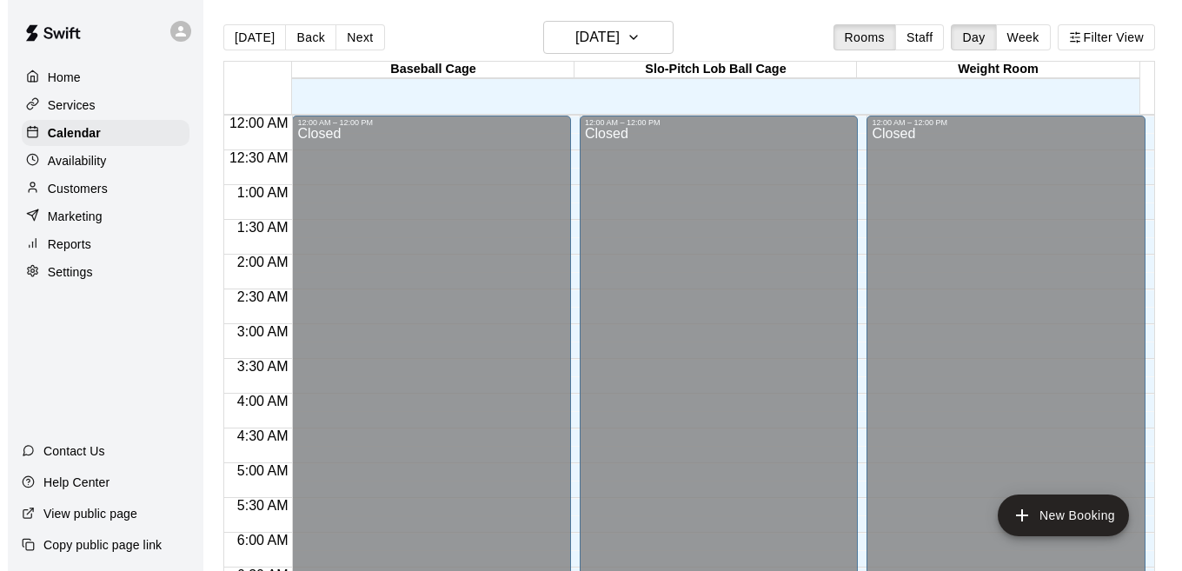
scroll to position [747, 0]
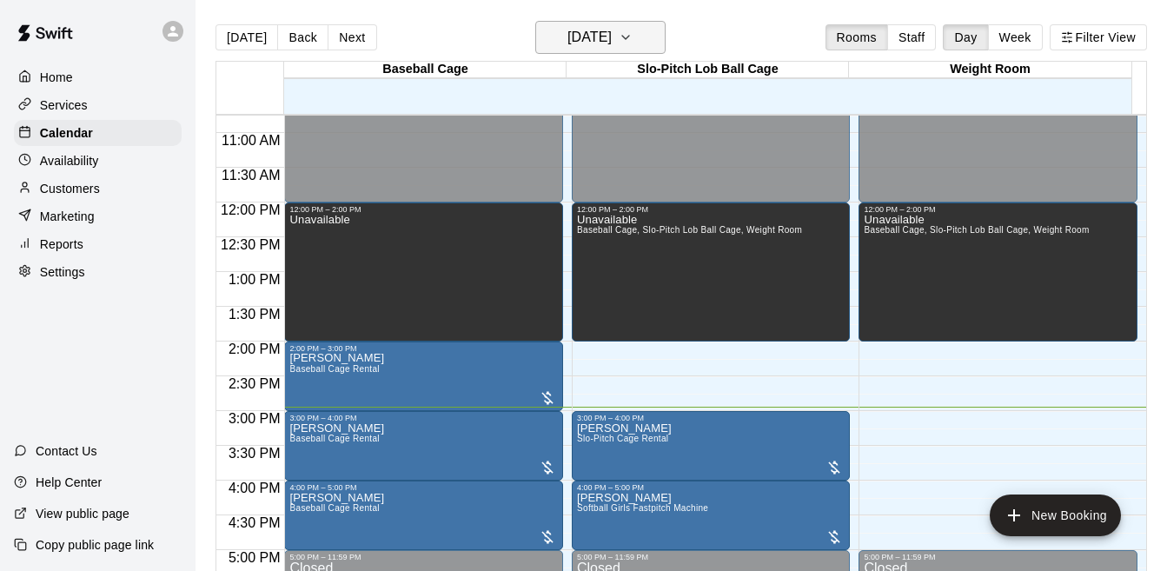
click at [617, 50] on button "[DATE]" at bounding box center [600, 37] width 130 height 33
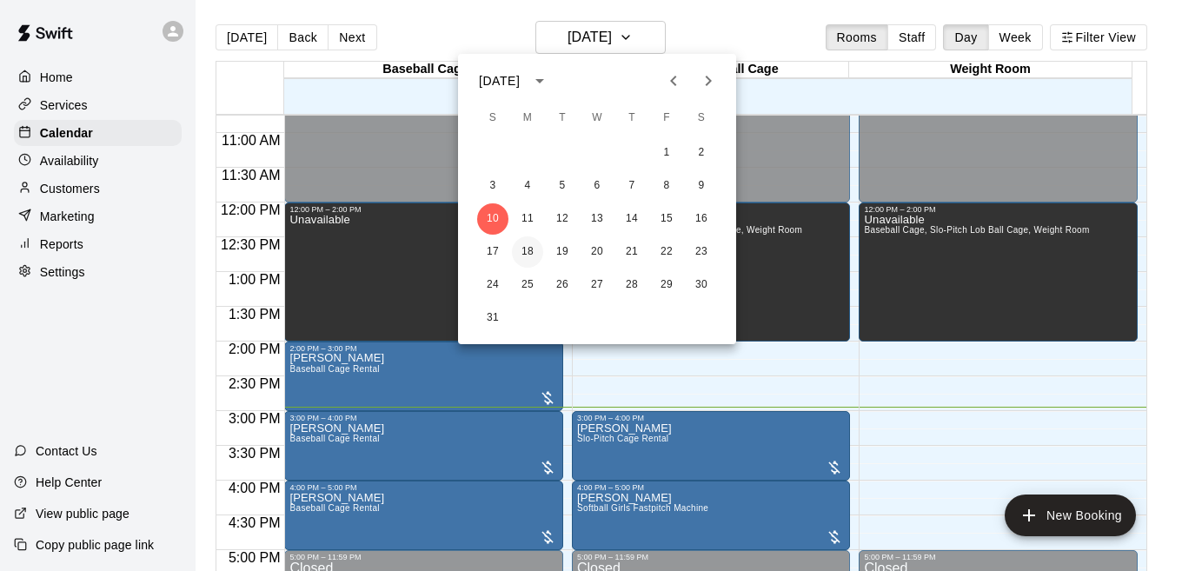
click at [525, 249] on button "18" at bounding box center [527, 251] width 31 height 31
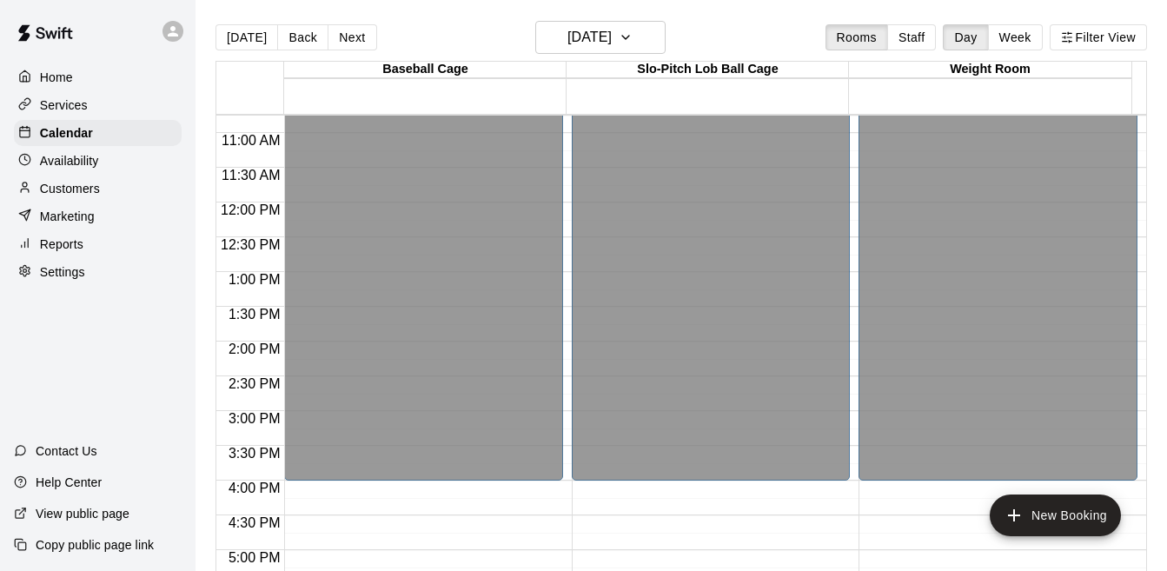
click at [468, 520] on div "12:00 AM – 4:00 PM Closed 9:00 PM – 11:59 PM Closed" at bounding box center [423, 202] width 279 height 1669
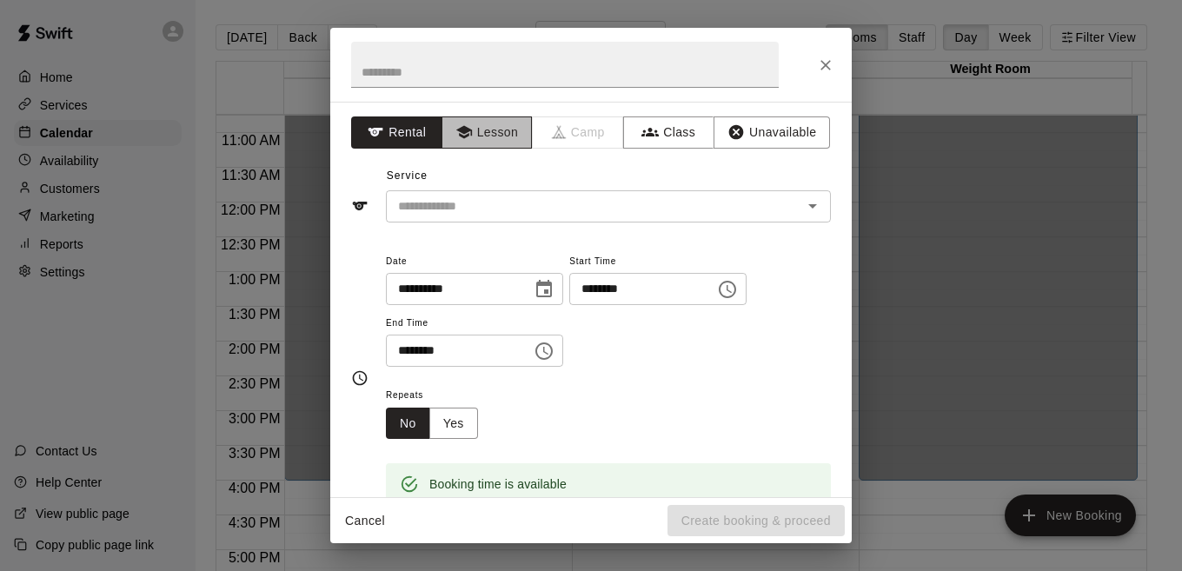
click at [493, 135] on button "Lesson" at bounding box center [487, 132] width 91 height 32
click at [457, 72] on input "text" at bounding box center [565, 65] width 428 height 46
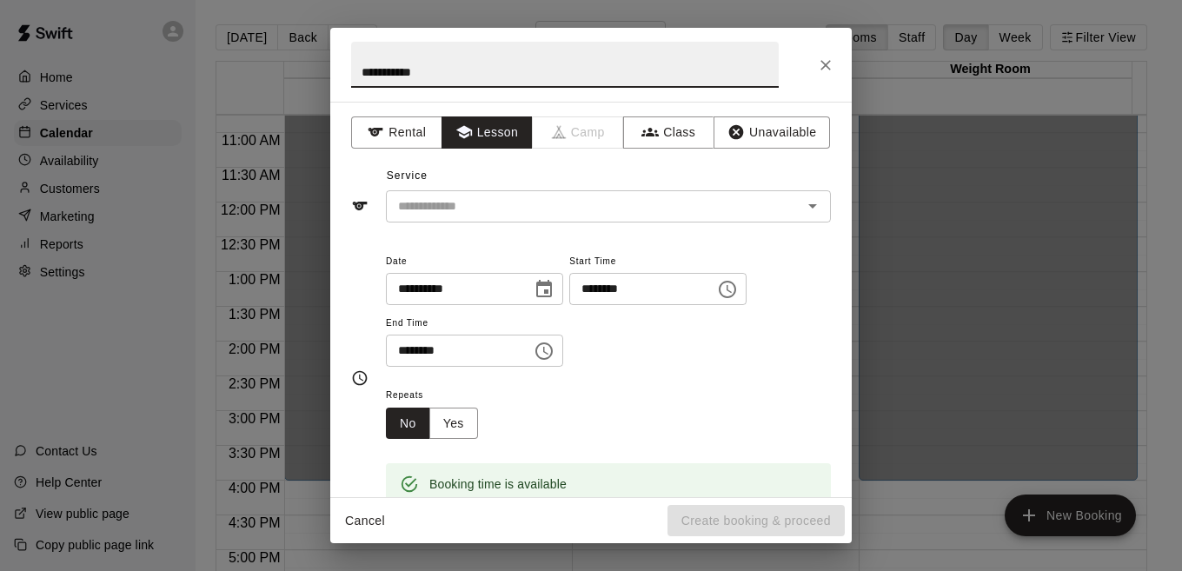
type input "**********"
click at [554, 352] on icon "Choose time, selected time is 5:00 PM" at bounding box center [544, 351] width 21 height 21
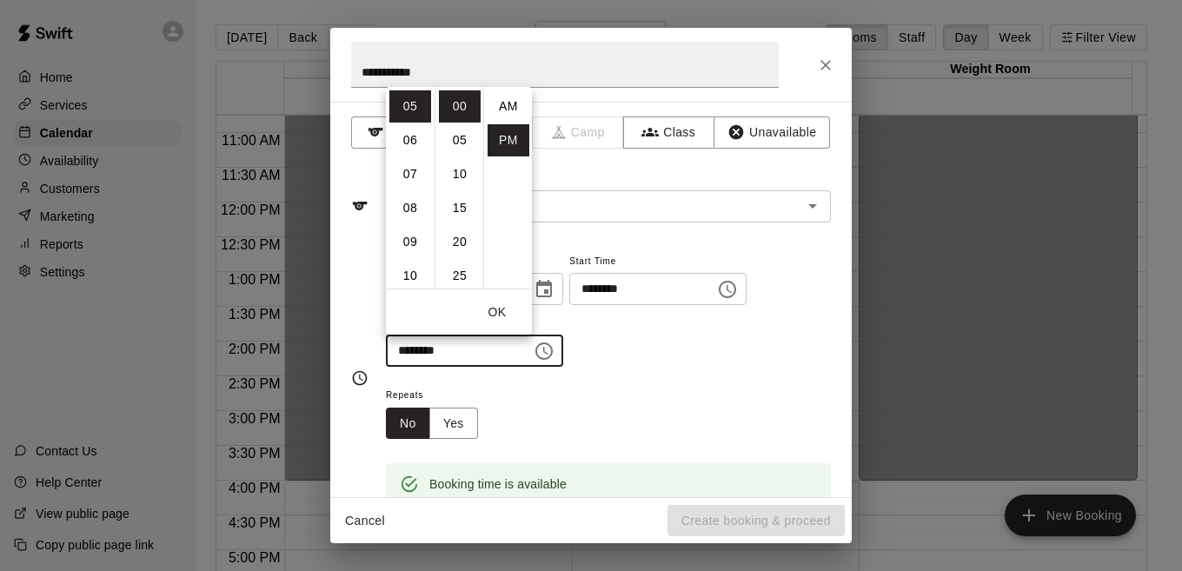
scroll to position [31, 0]
click at [408, 106] on li "05" at bounding box center [410, 106] width 42 height 32
click at [459, 207] on li "15" at bounding box center [460, 208] width 42 height 32
type input "********"
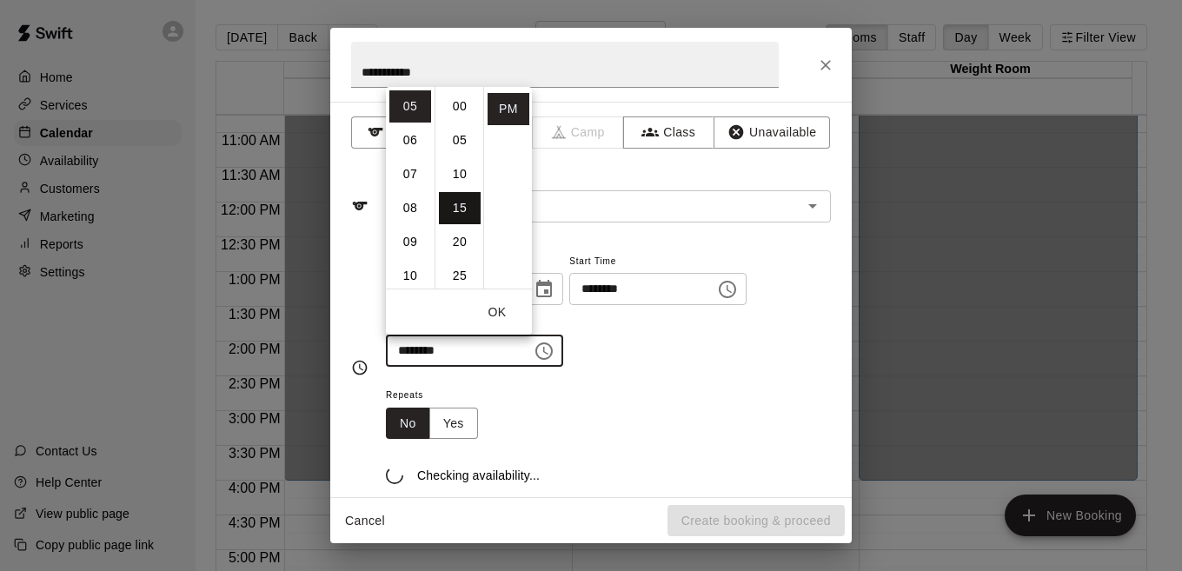
scroll to position [102, 0]
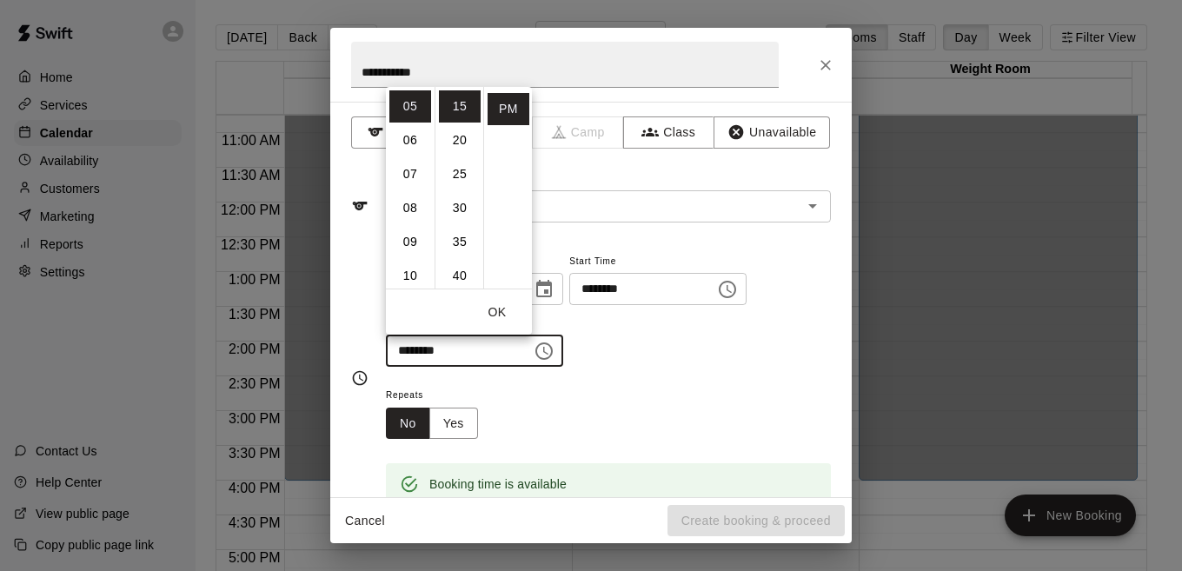
click at [641, 370] on div "**********" at bounding box center [608, 317] width 445 height 135
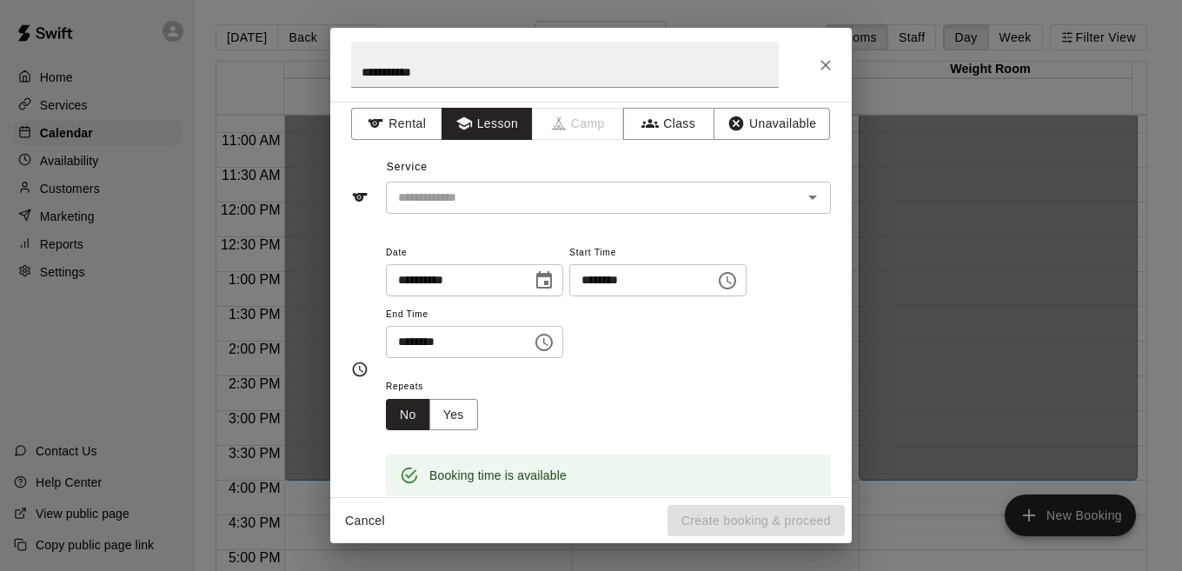
scroll to position [0, 0]
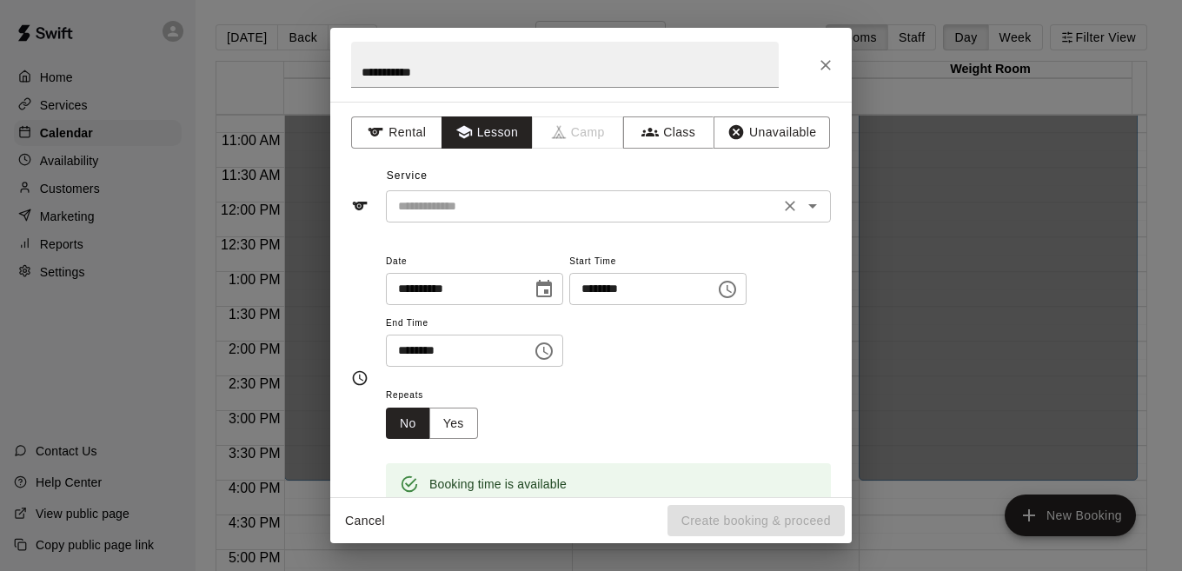
click at [808, 206] on icon "Open" at bounding box center [812, 206] width 9 height 4
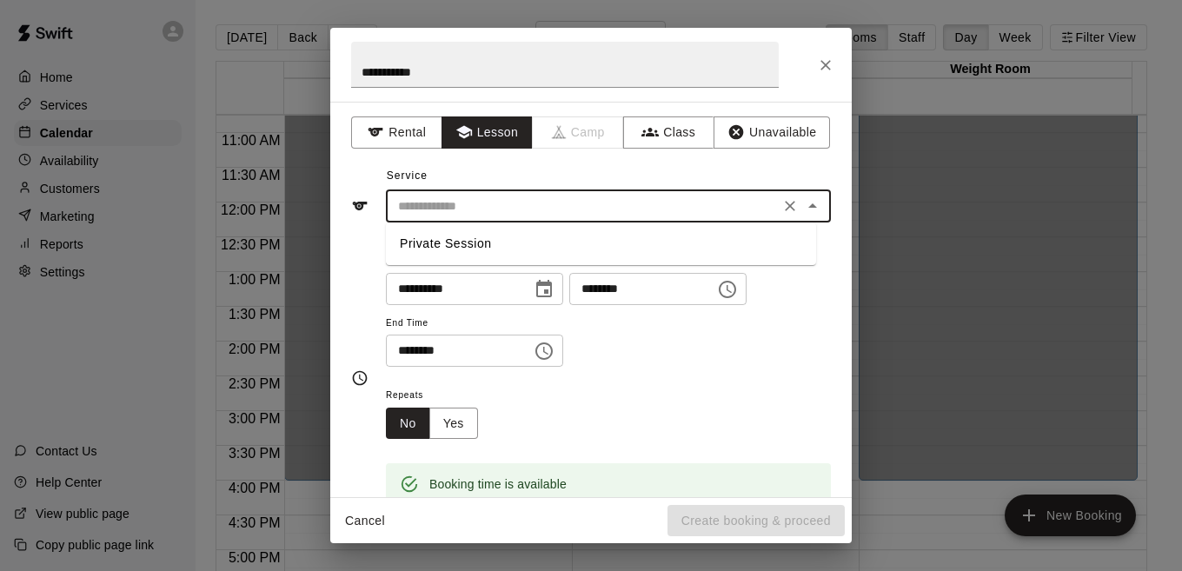
click at [492, 240] on li "Private Session" at bounding box center [601, 243] width 430 height 29
type input "**********"
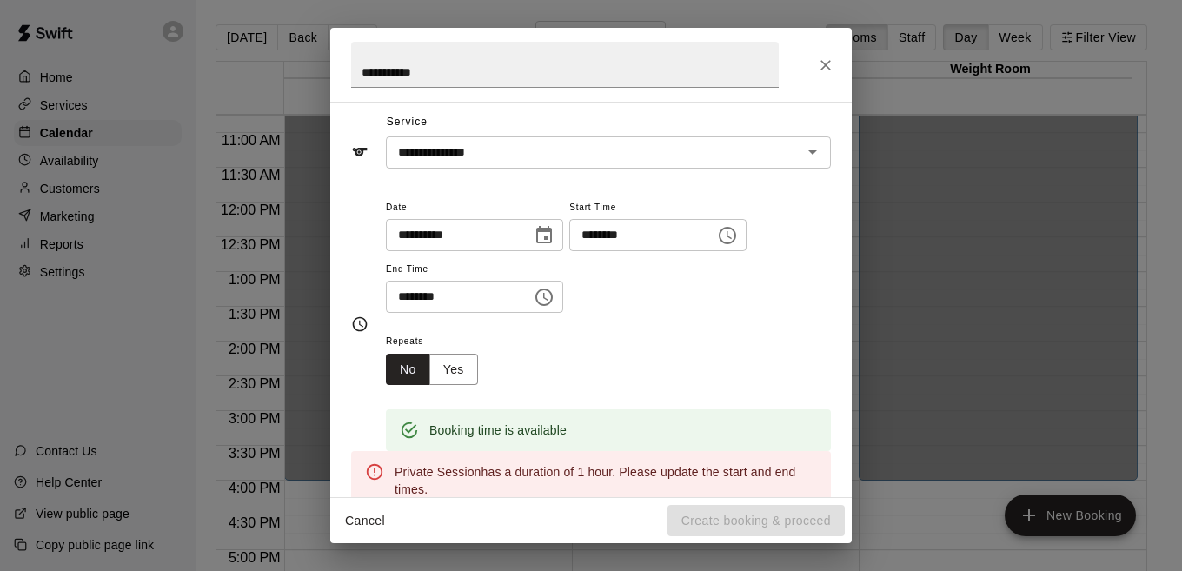
scroll to position [40, 0]
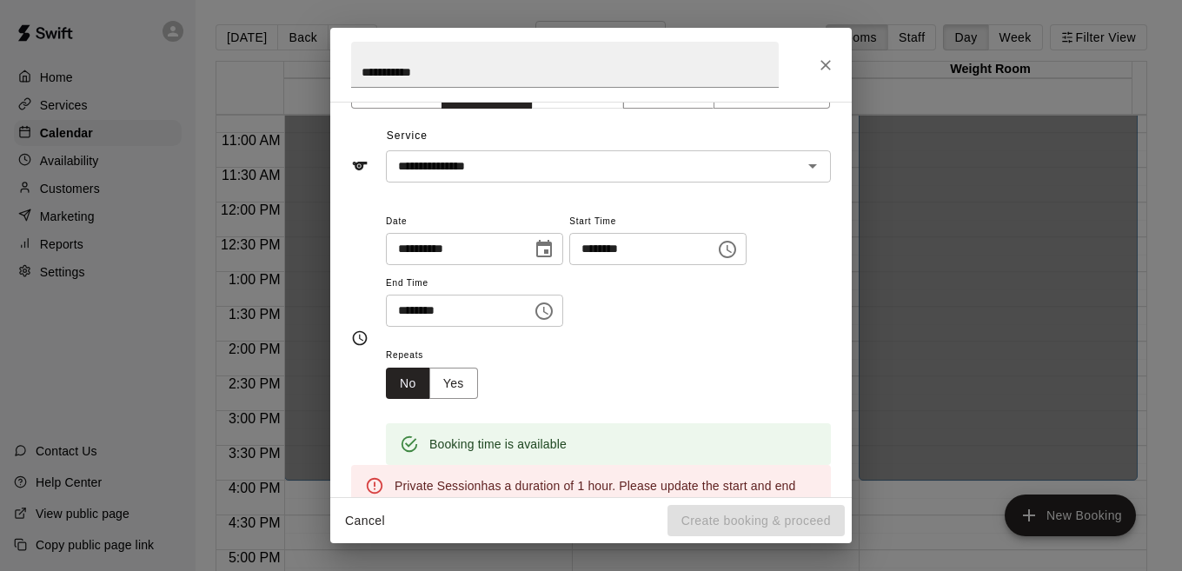
click at [554, 249] on icon "Choose date, selected date is Aug 18, 2025" at bounding box center [544, 249] width 21 height 21
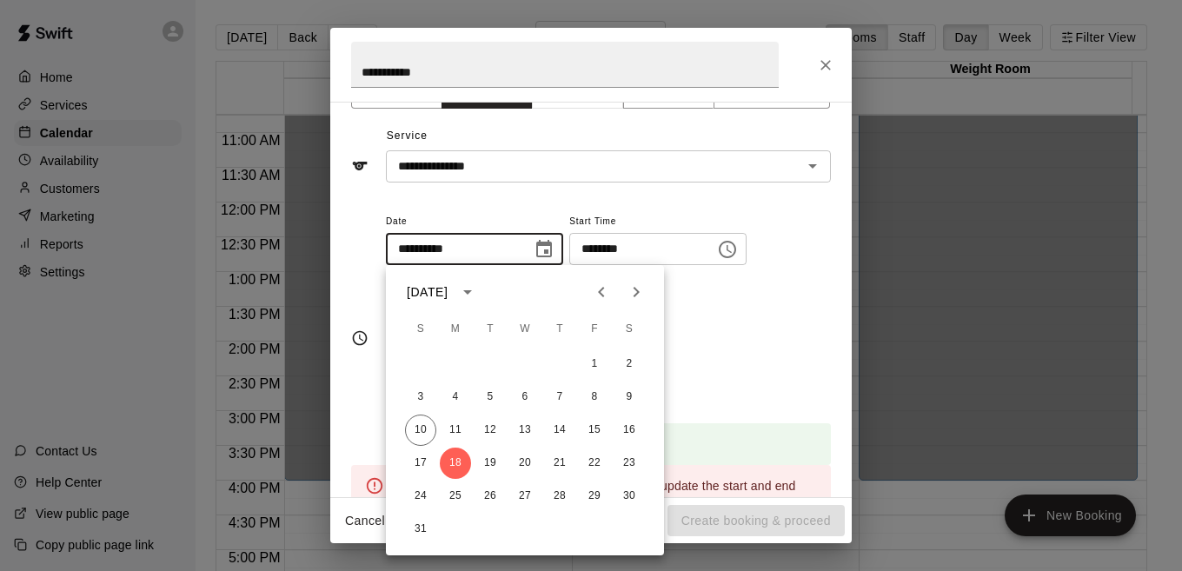
click at [747, 360] on div "Repeats No Yes" at bounding box center [608, 371] width 445 height 55
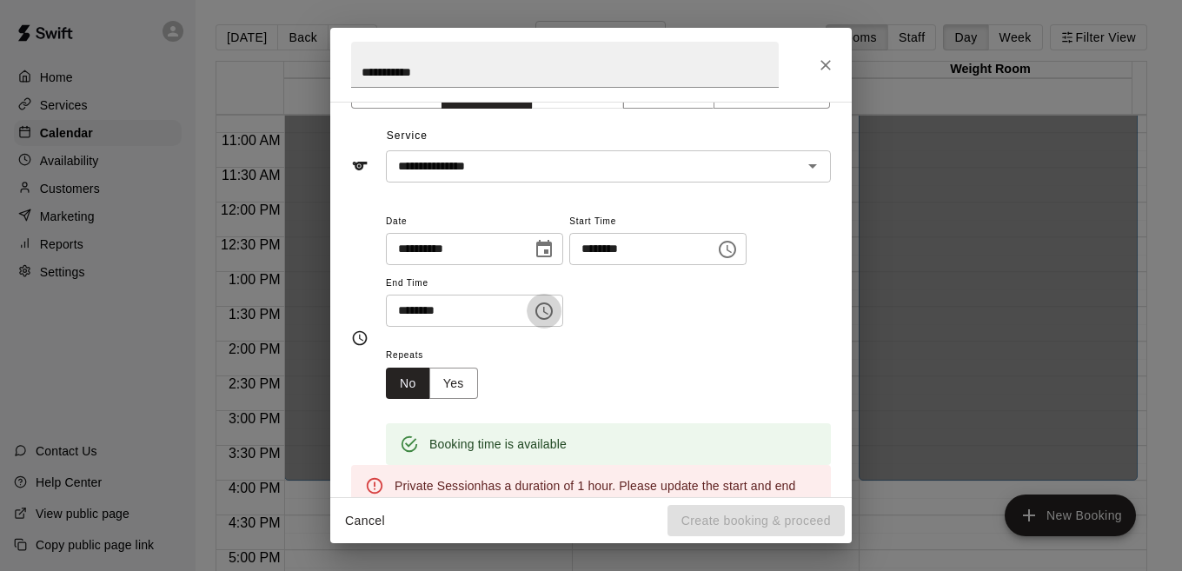
click at [554, 311] on icon "Choose time, selected time is 5:15 PM" at bounding box center [544, 311] width 21 height 21
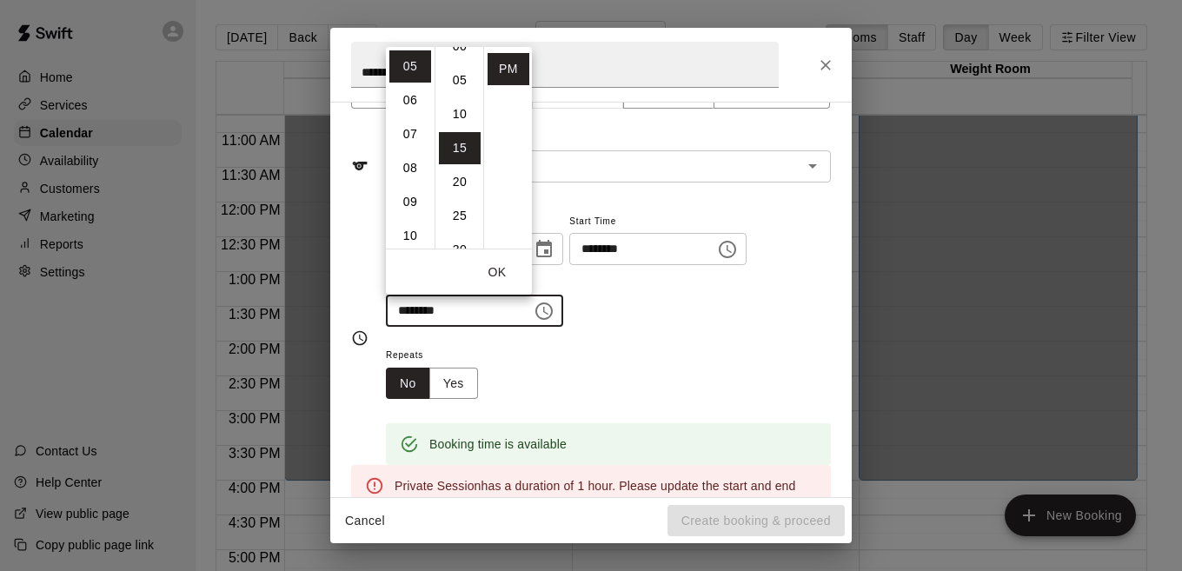
scroll to position [0, 0]
click at [455, 74] on li "00" at bounding box center [460, 66] width 42 height 32
click at [651, 309] on div "**********" at bounding box center [608, 268] width 445 height 117
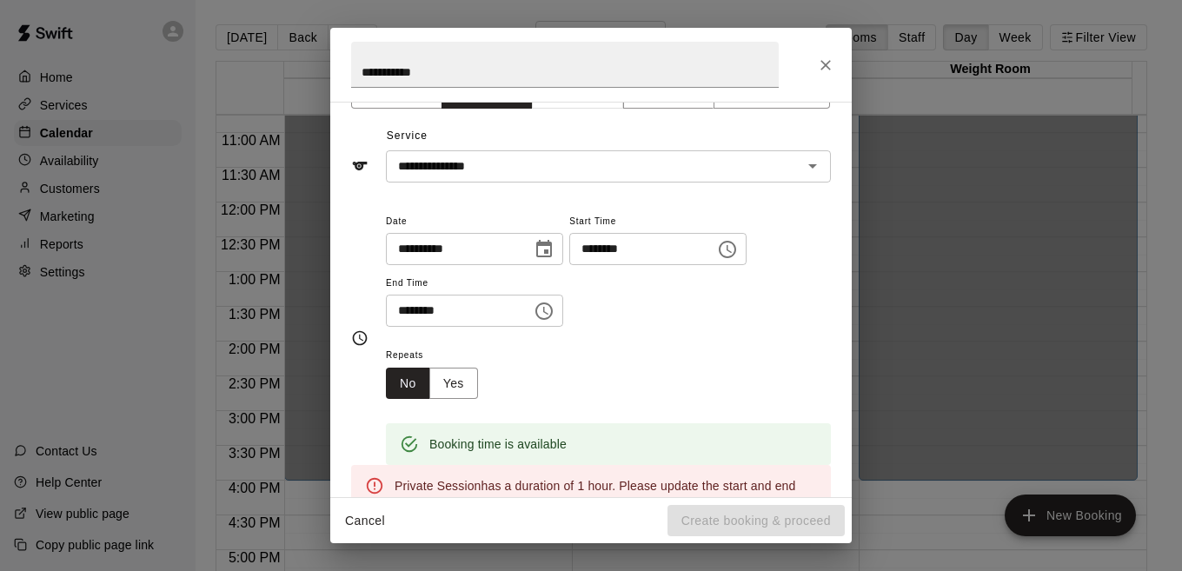
click at [554, 309] on icon "Choose time, selected time is 5:00 PM" at bounding box center [544, 311] width 21 height 21
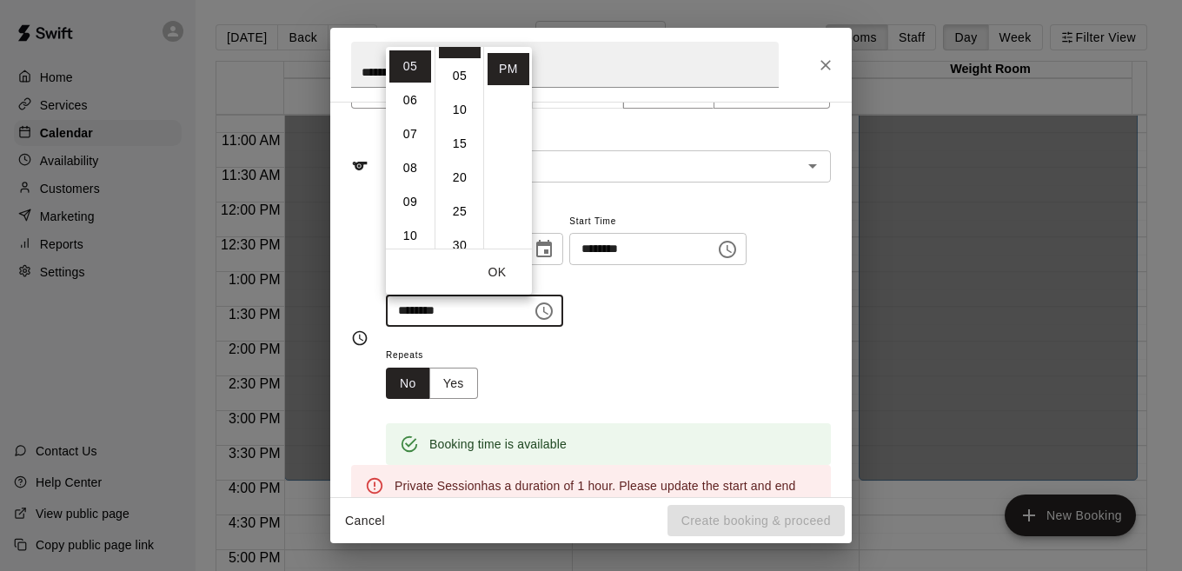
scroll to position [35, 0]
click at [455, 237] on li "30" at bounding box center [460, 235] width 42 height 32
type input "********"
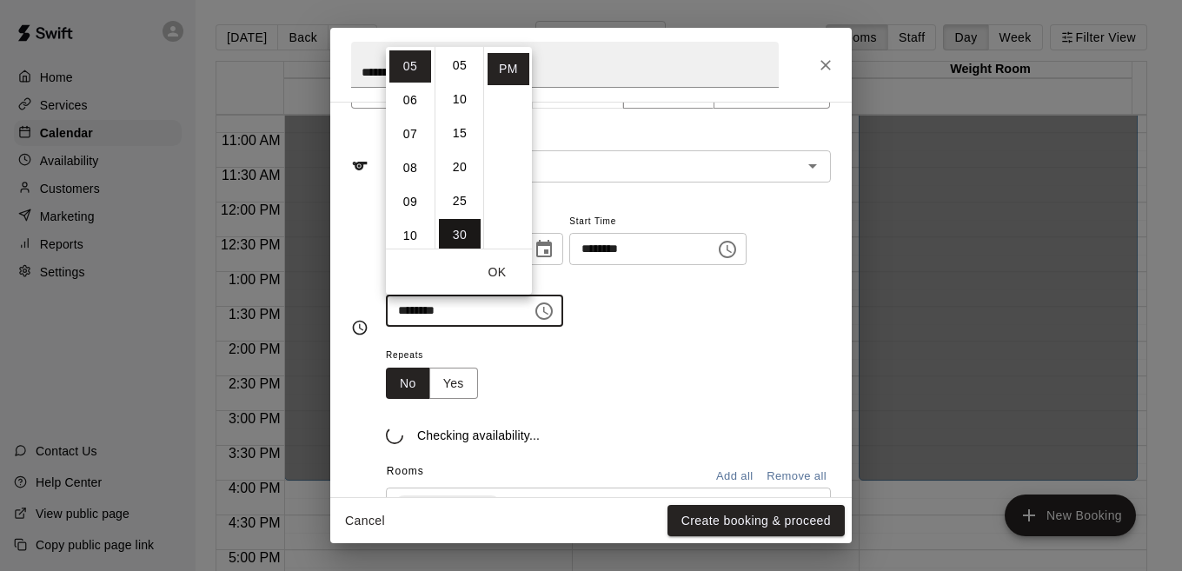
scroll to position [203, 0]
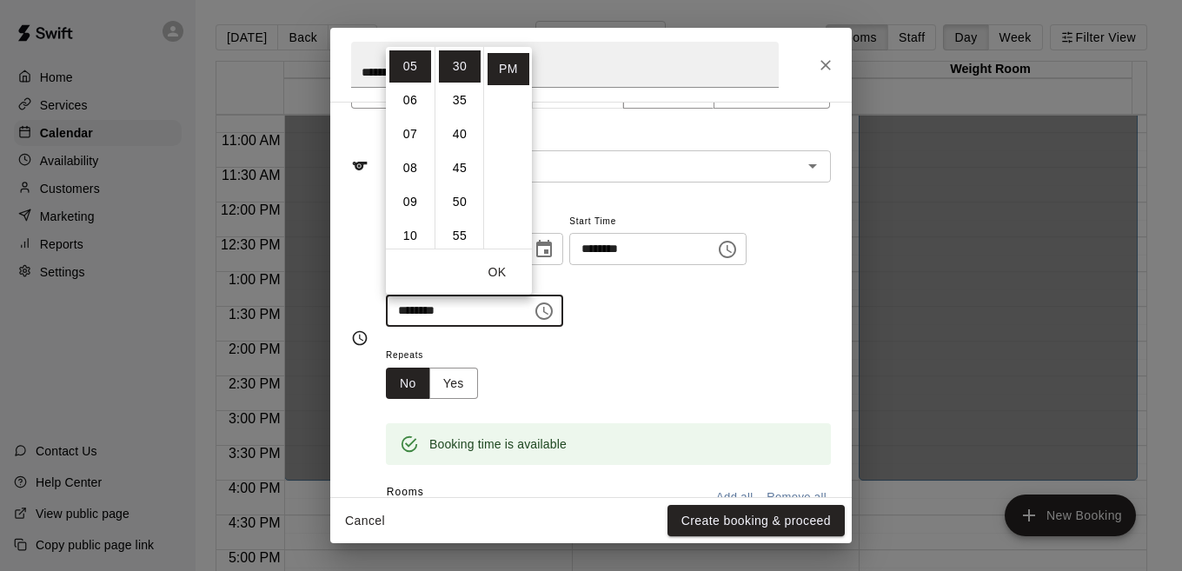
click at [674, 345] on div "Repeats No Yes" at bounding box center [608, 371] width 445 height 55
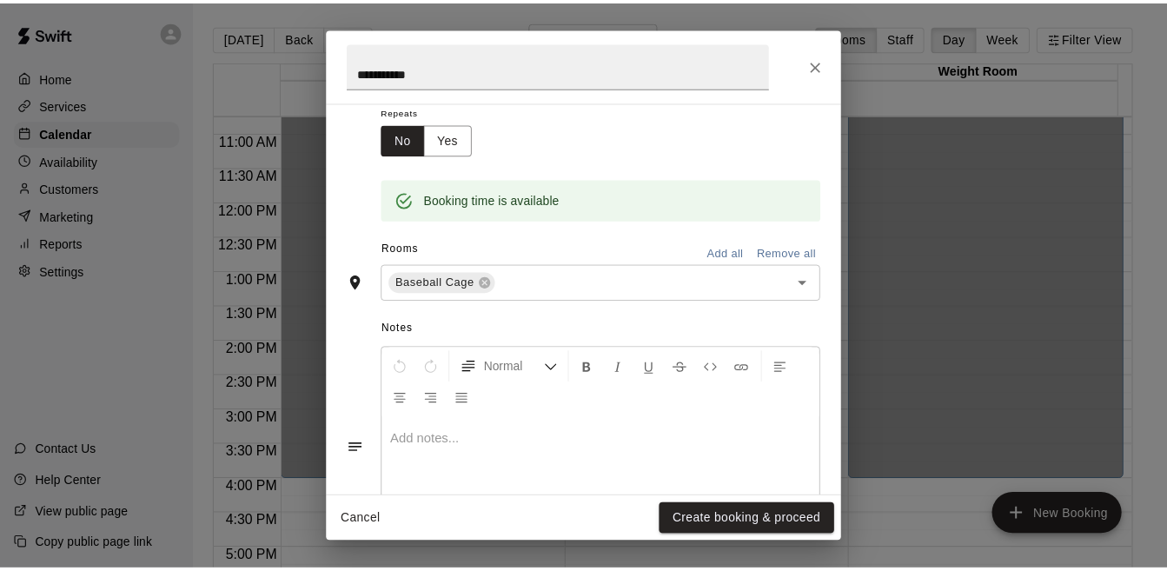
scroll to position [369, 0]
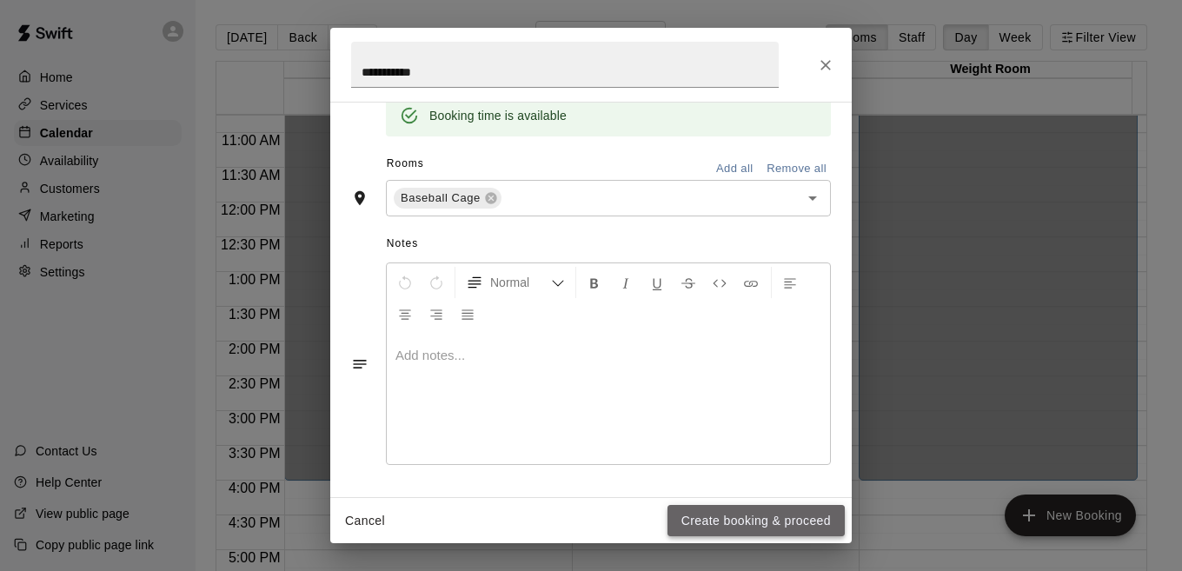
click at [753, 530] on button "Create booking & proceed" at bounding box center [755, 521] width 177 height 32
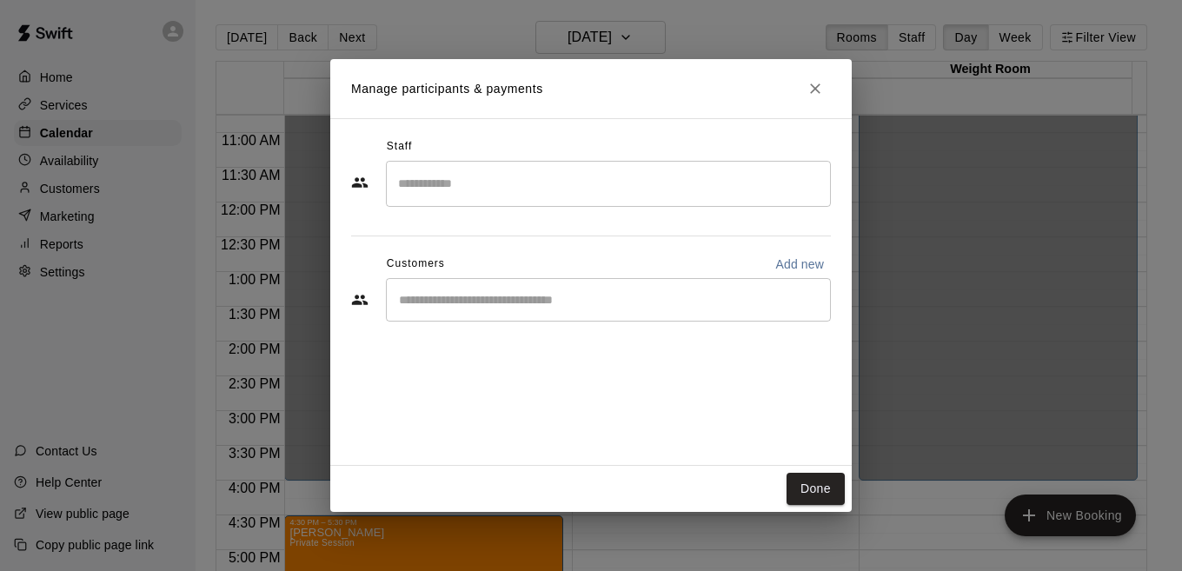
click at [721, 191] on input "Search staff" at bounding box center [608, 184] width 429 height 30
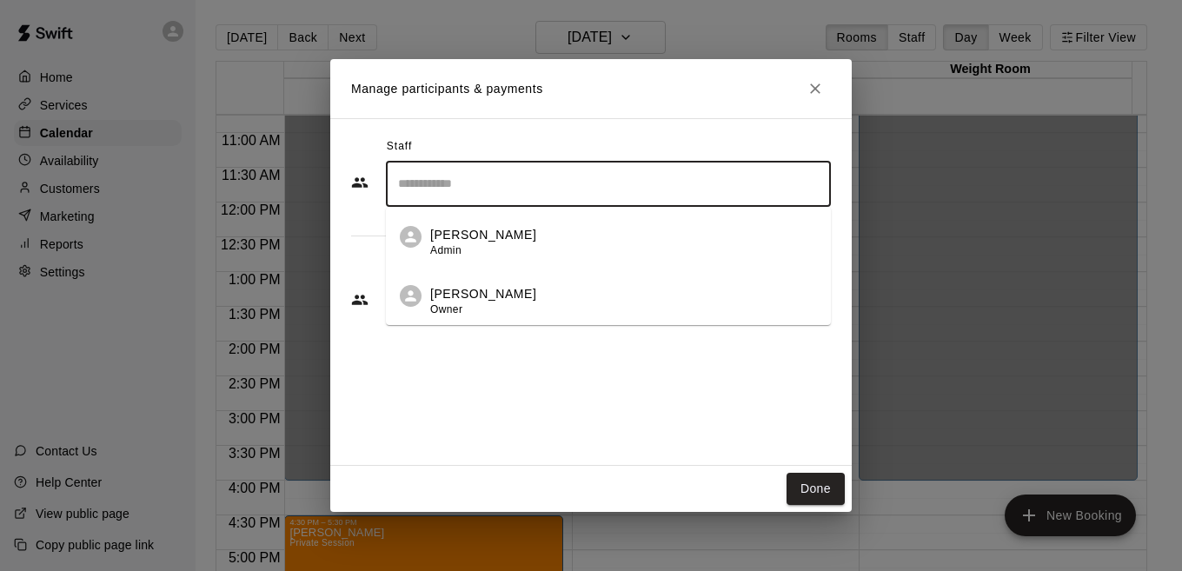
click at [501, 295] on div "[PERSON_NAME] Owner" at bounding box center [623, 302] width 387 height 34
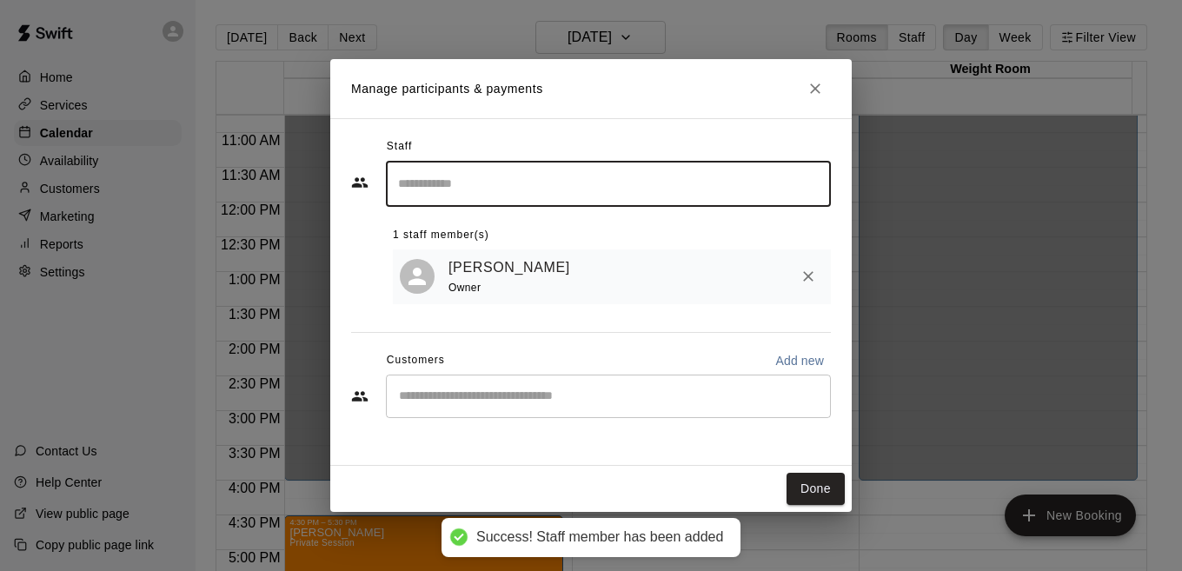
click at [714, 195] on input "Search staff" at bounding box center [608, 184] width 429 height 30
click at [528, 233] on div "[PERSON_NAME] Admin" at bounding box center [623, 243] width 387 height 34
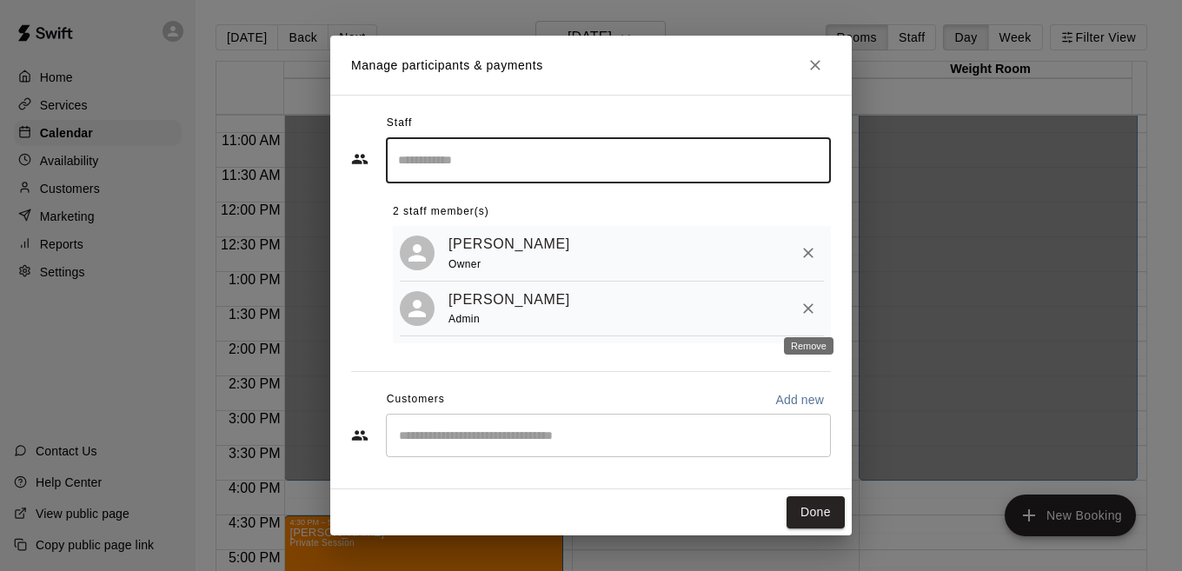
click at [808, 313] on icon "Remove" at bounding box center [808, 308] width 17 height 17
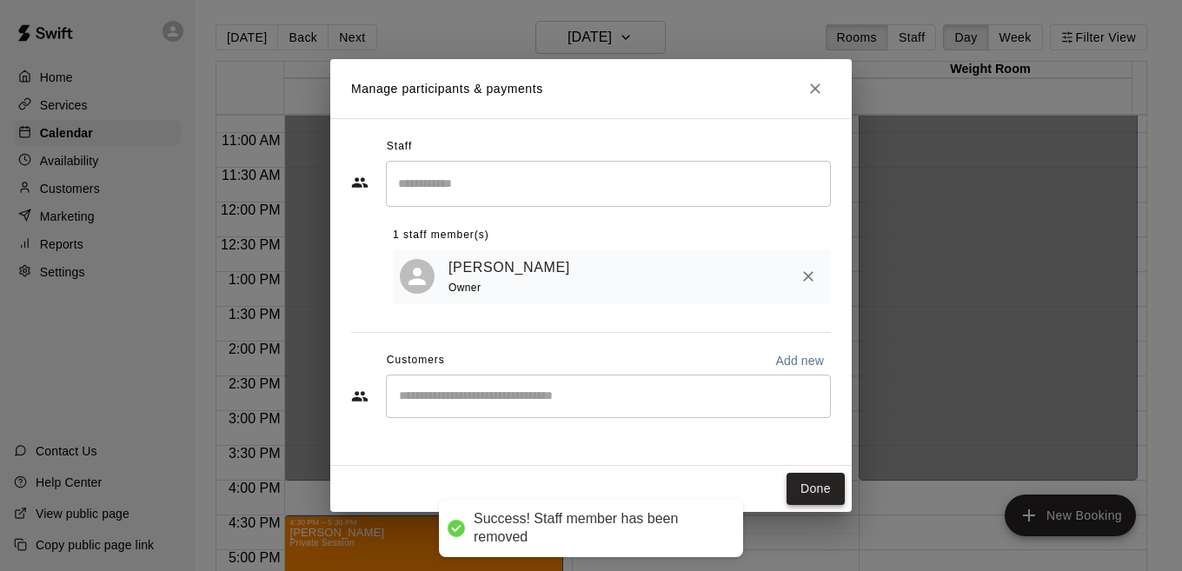
click at [809, 485] on button "Done" at bounding box center [816, 489] width 58 height 32
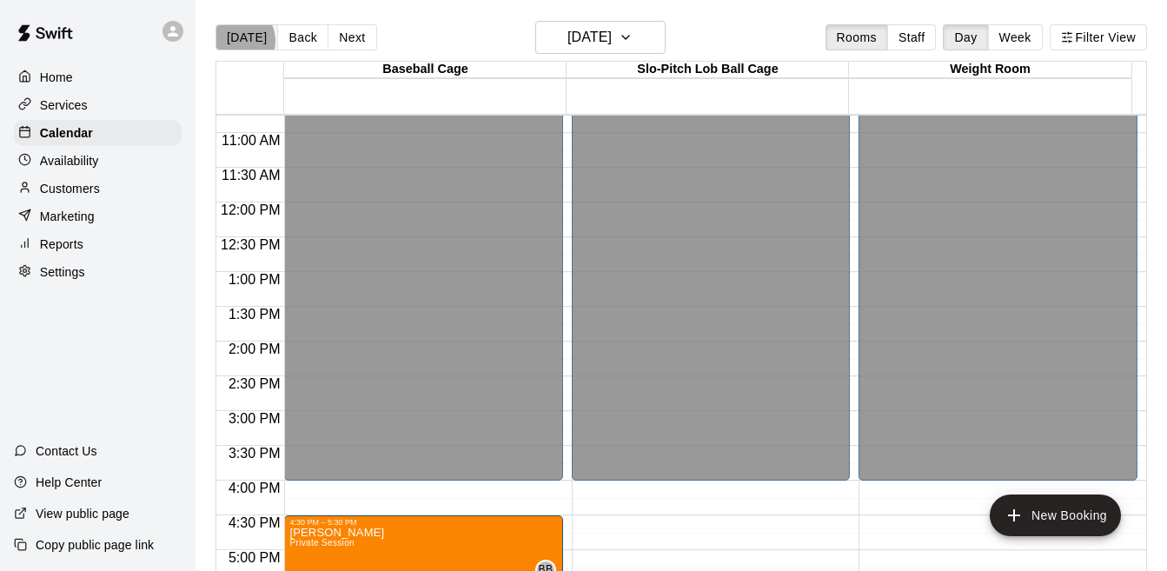
click at [236, 41] on button "[DATE]" at bounding box center [247, 37] width 63 height 26
